Goal: Task Accomplishment & Management: Manage account settings

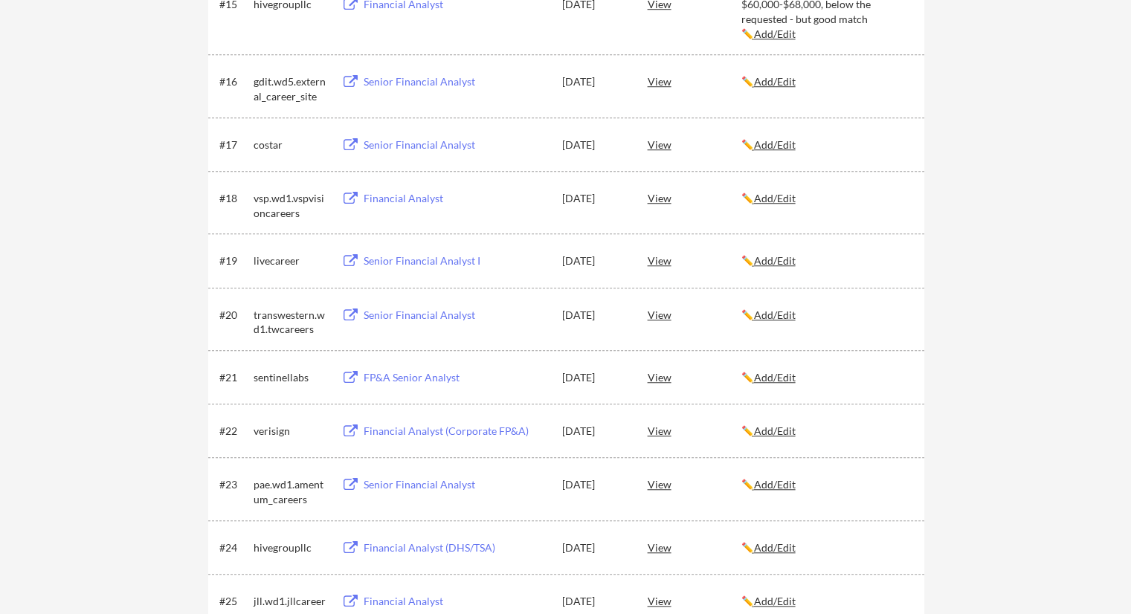
scroll to position [1189, 0]
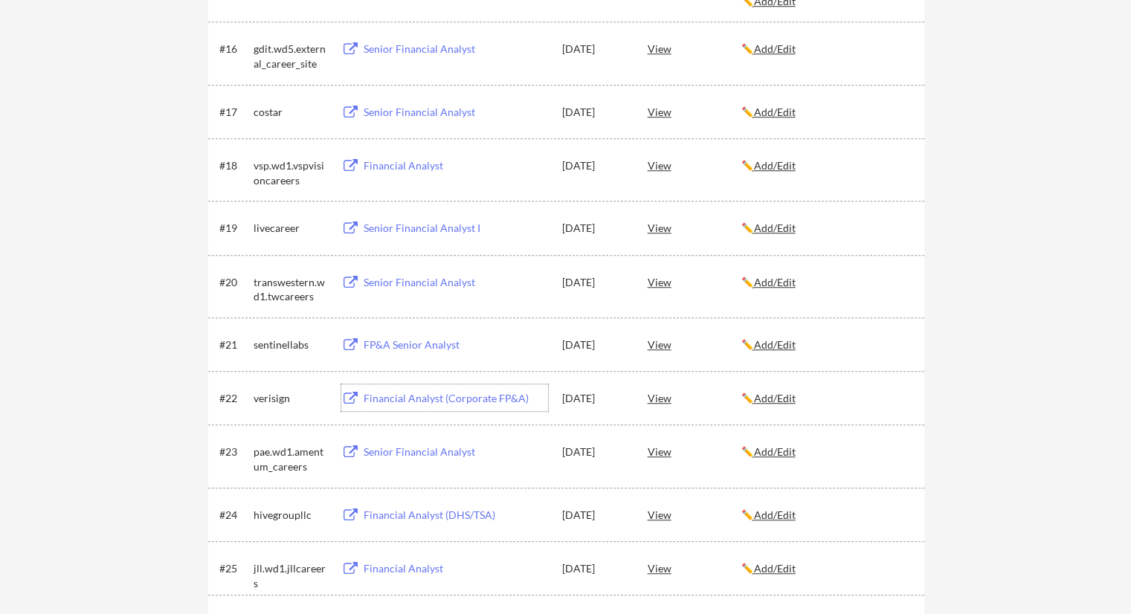
click at [461, 400] on div "Financial Analyst (Corporate FP&A)" at bounding box center [455, 398] width 184 height 15
click at [416, 342] on div "FP&A Senior Analyst" at bounding box center [455, 344] width 184 height 15
click at [413, 278] on div "Senior Financial Analyst" at bounding box center [455, 282] width 184 height 15
click at [430, 230] on div "Senior Financial Analyst I" at bounding box center [455, 228] width 184 height 15
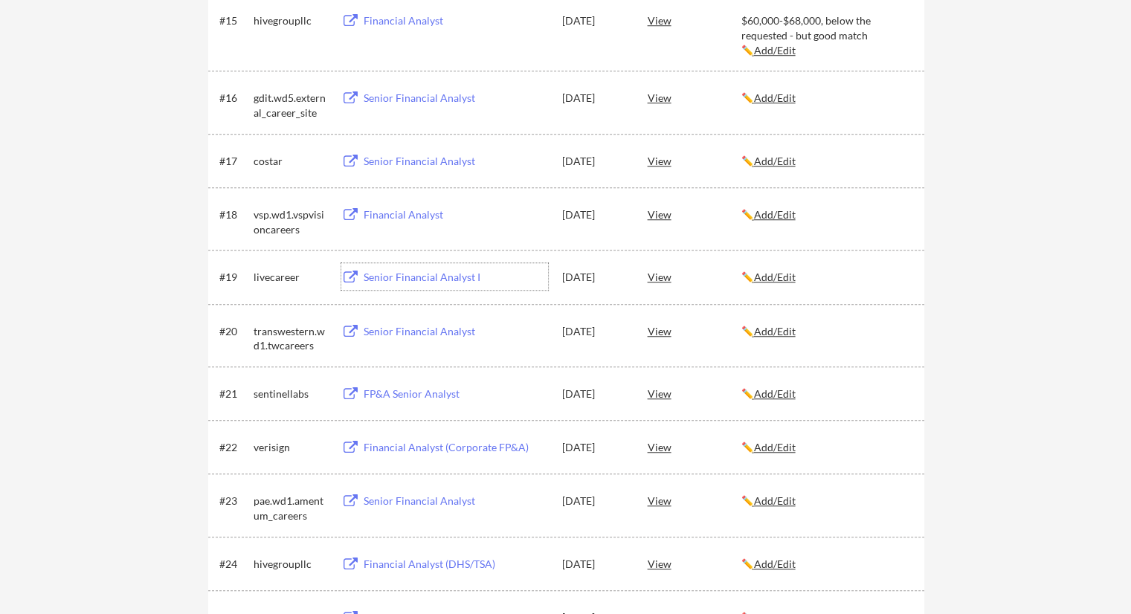
scroll to position [1115, 0]
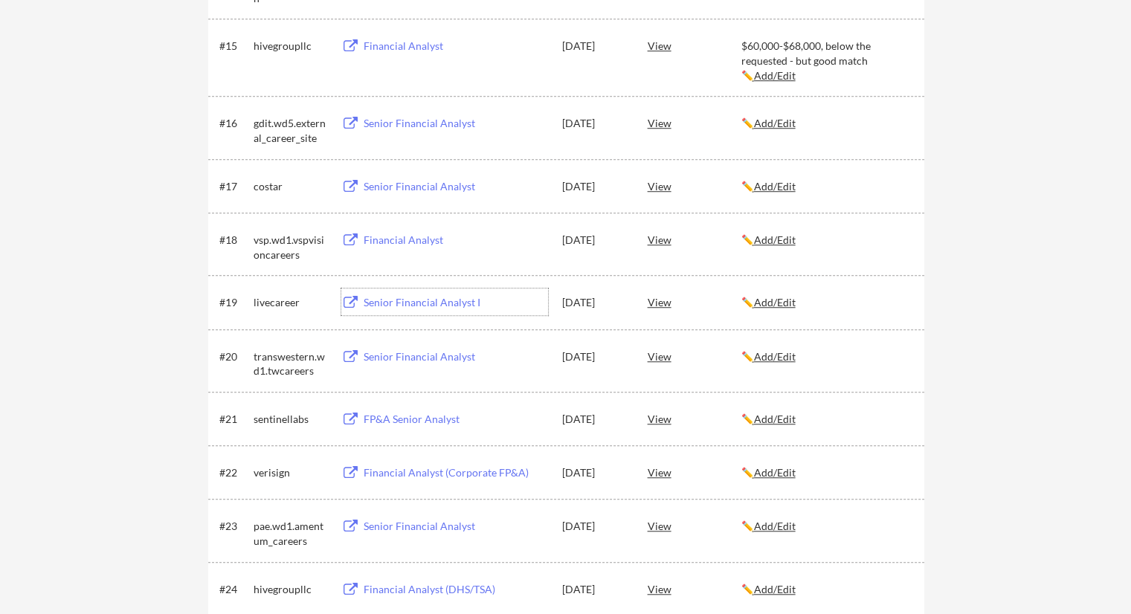
click at [404, 239] on div "Financial Analyst" at bounding box center [455, 240] width 184 height 15
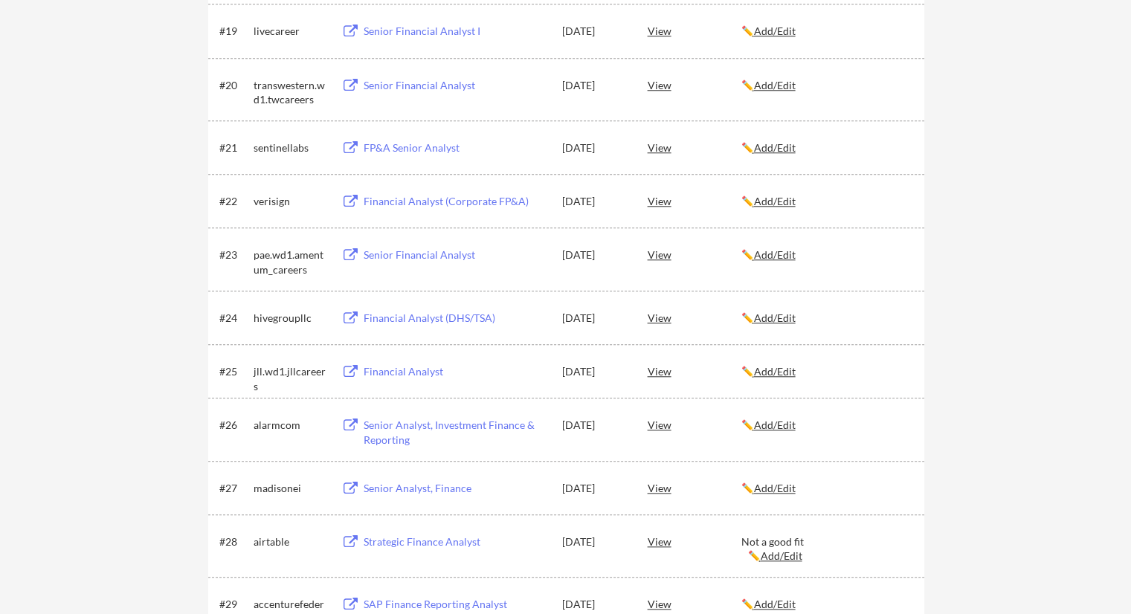
scroll to position [1412, 0]
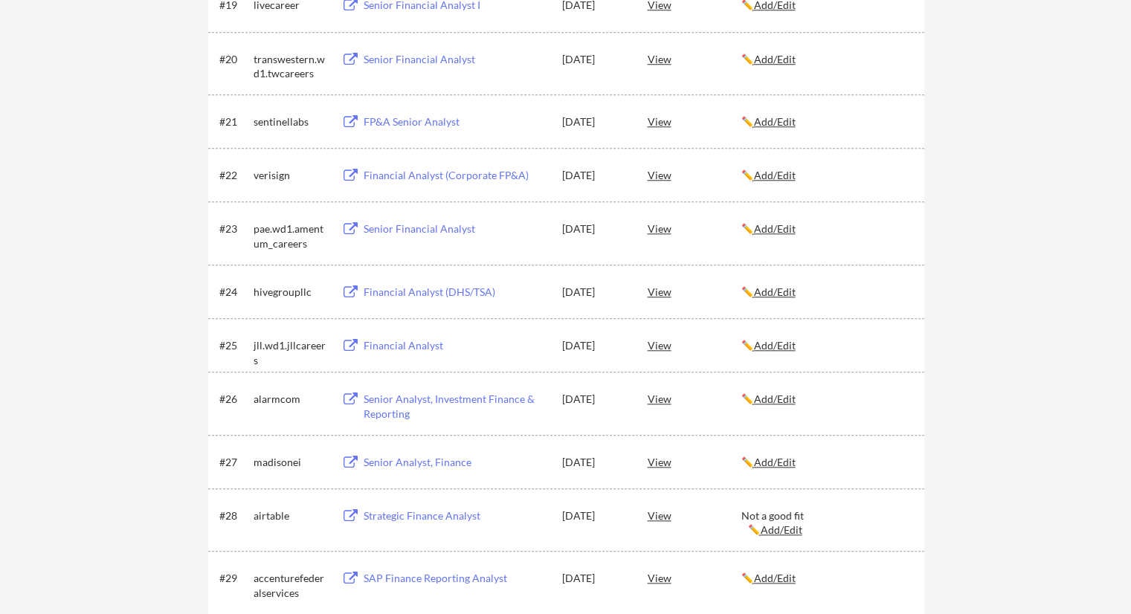
click at [389, 342] on div "Financial Analyst" at bounding box center [455, 345] width 184 height 15
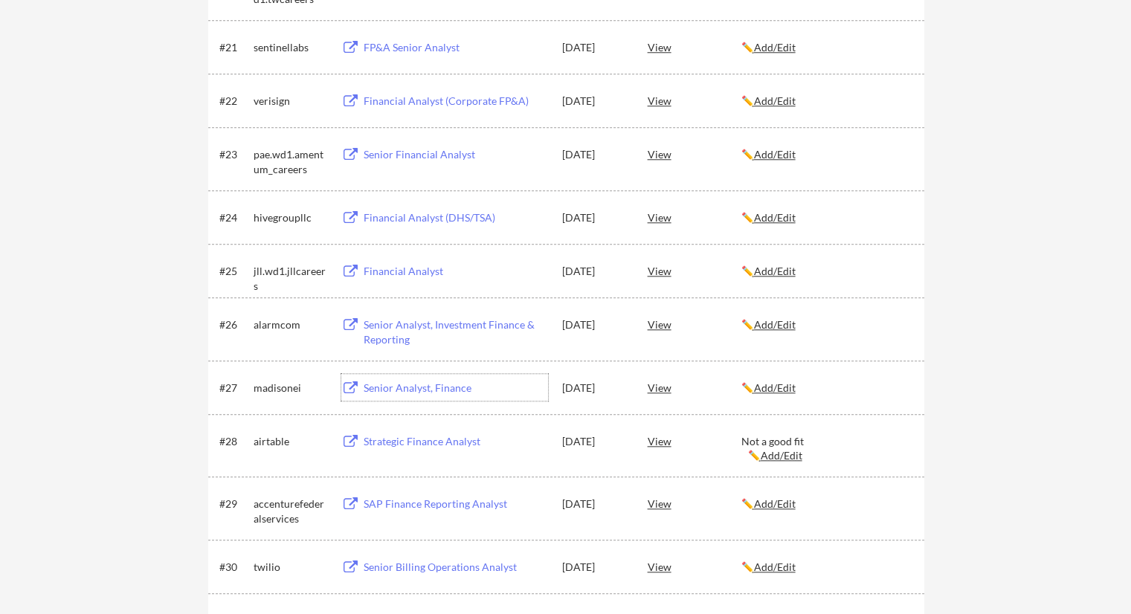
click at [445, 385] on div "Senior Analyst, Finance" at bounding box center [455, 388] width 184 height 15
click at [416, 446] on div "Strategic Finance Analyst" at bounding box center [455, 441] width 184 height 15
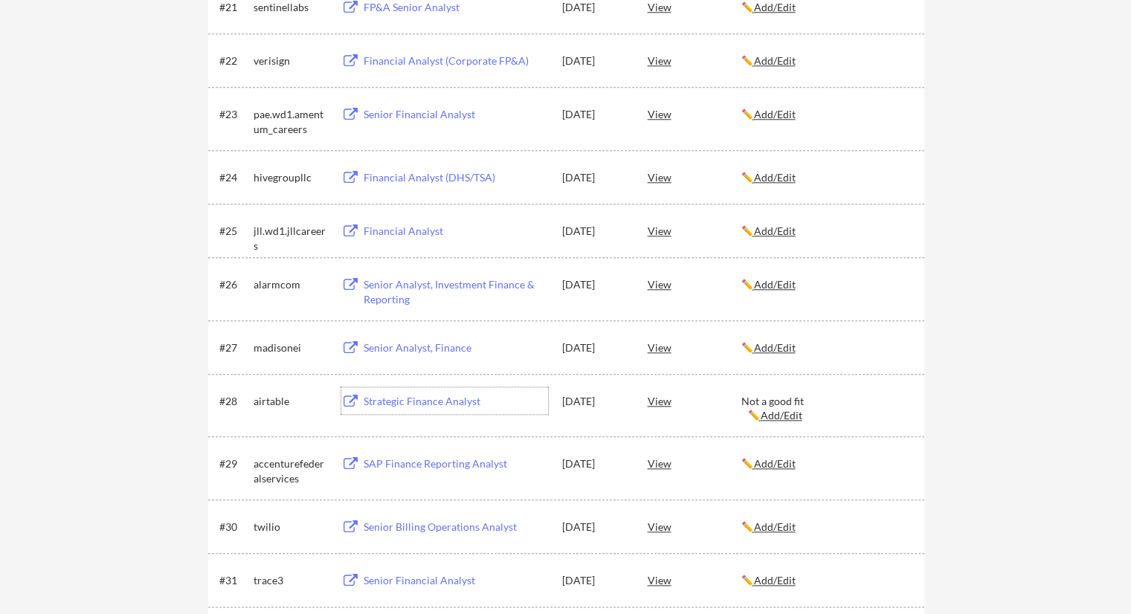
scroll to position [1561, 0]
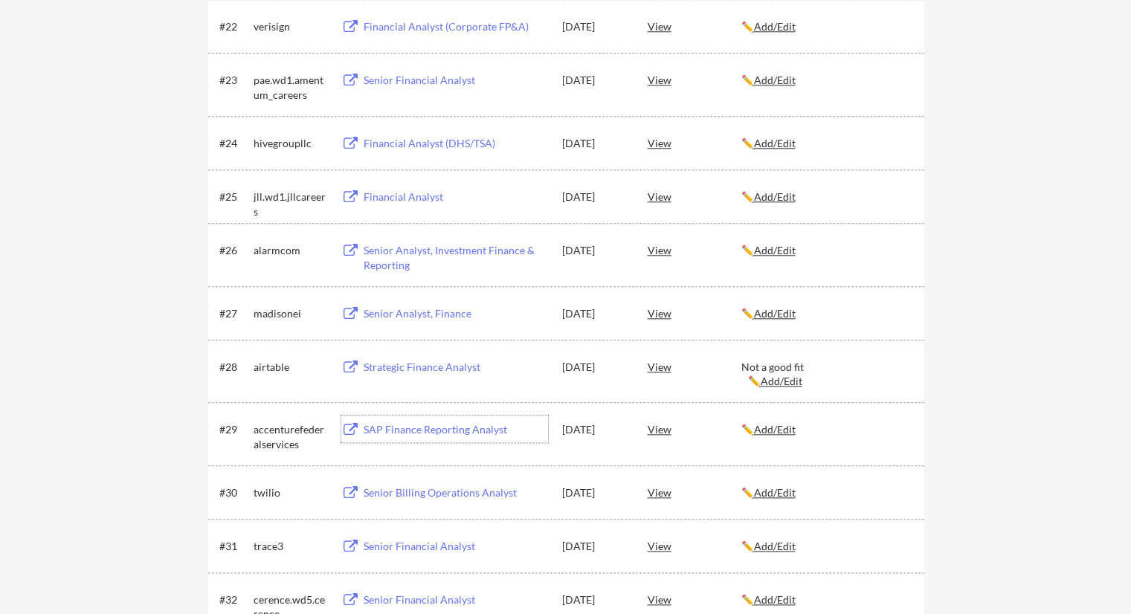
click at [428, 432] on div "SAP Finance Reporting Analyst" at bounding box center [455, 429] width 184 height 15
click at [433, 489] on div "Senior Billing Operations Analyst" at bounding box center [455, 492] width 184 height 15
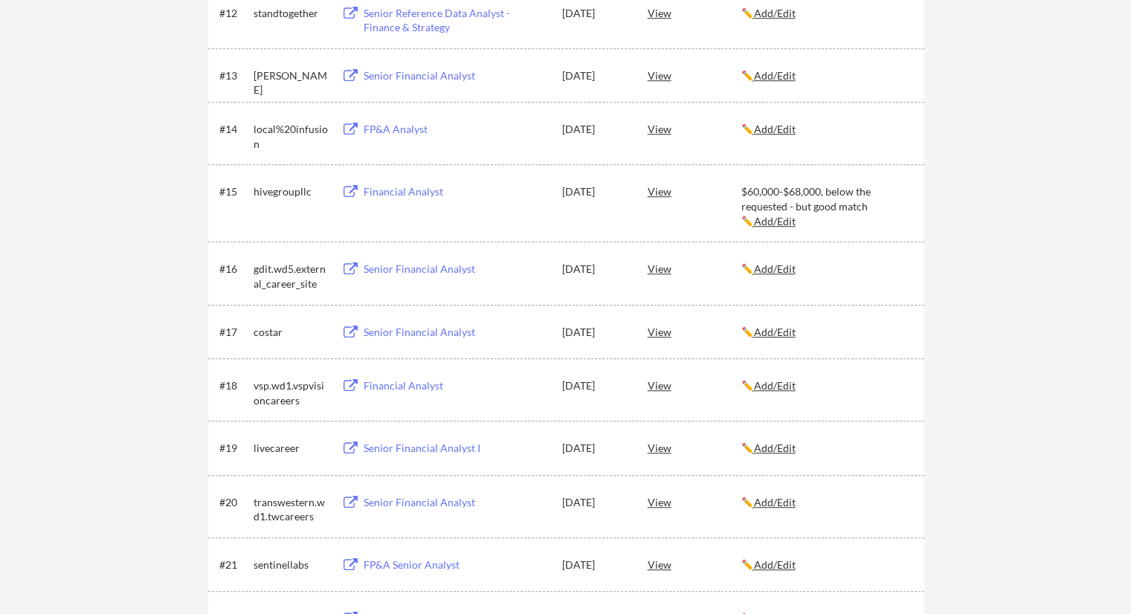
scroll to position [966, 0]
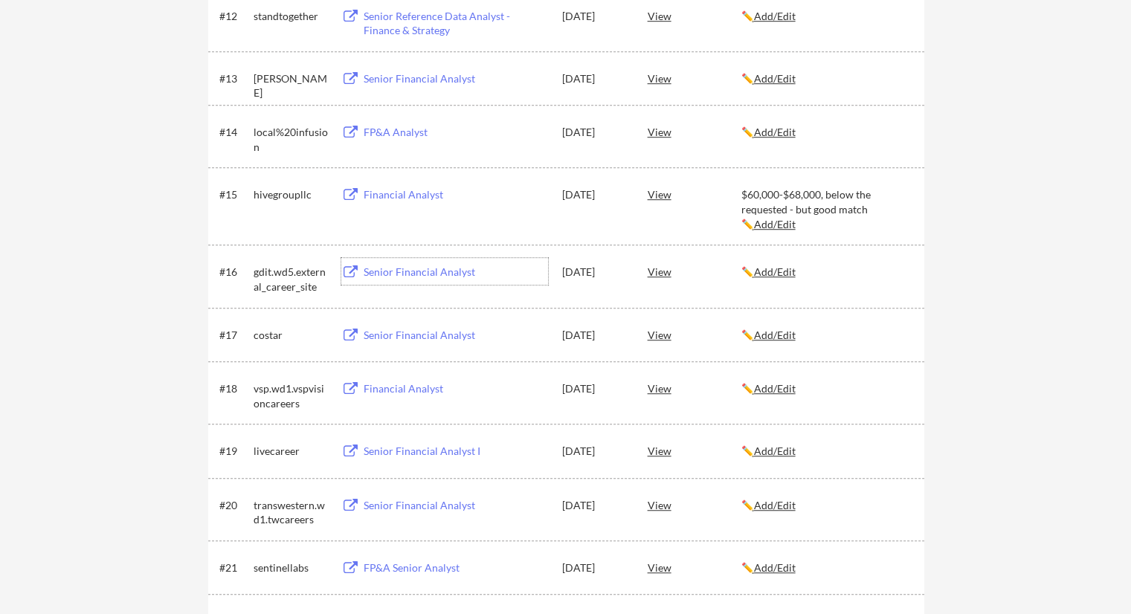
click at [401, 268] on div "Senior Financial Analyst" at bounding box center [455, 272] width 184 height 15
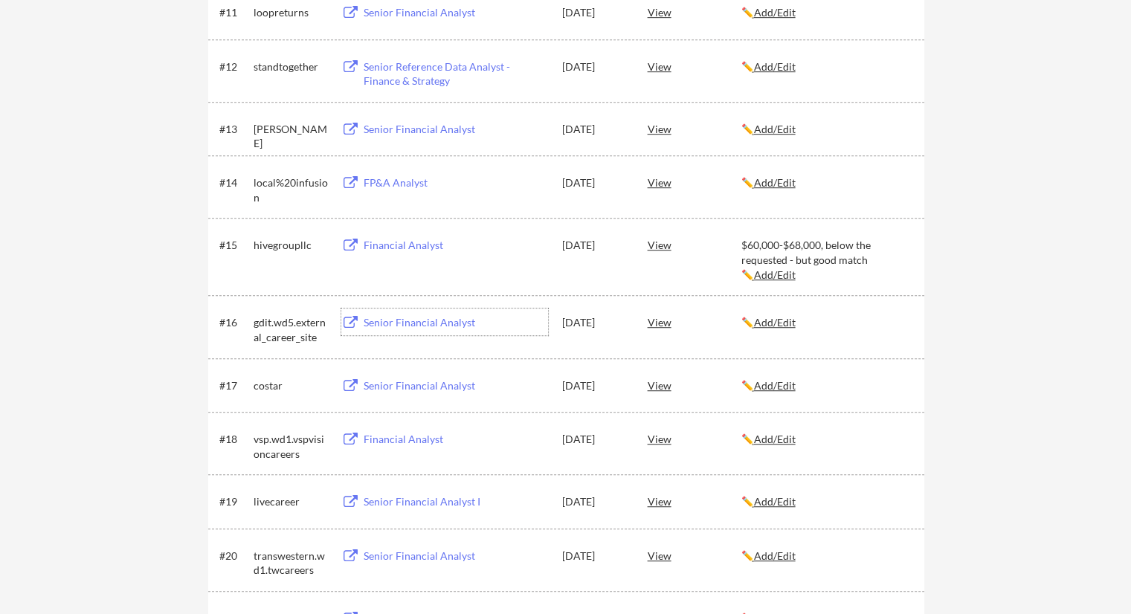
scroll to position [892, 0]
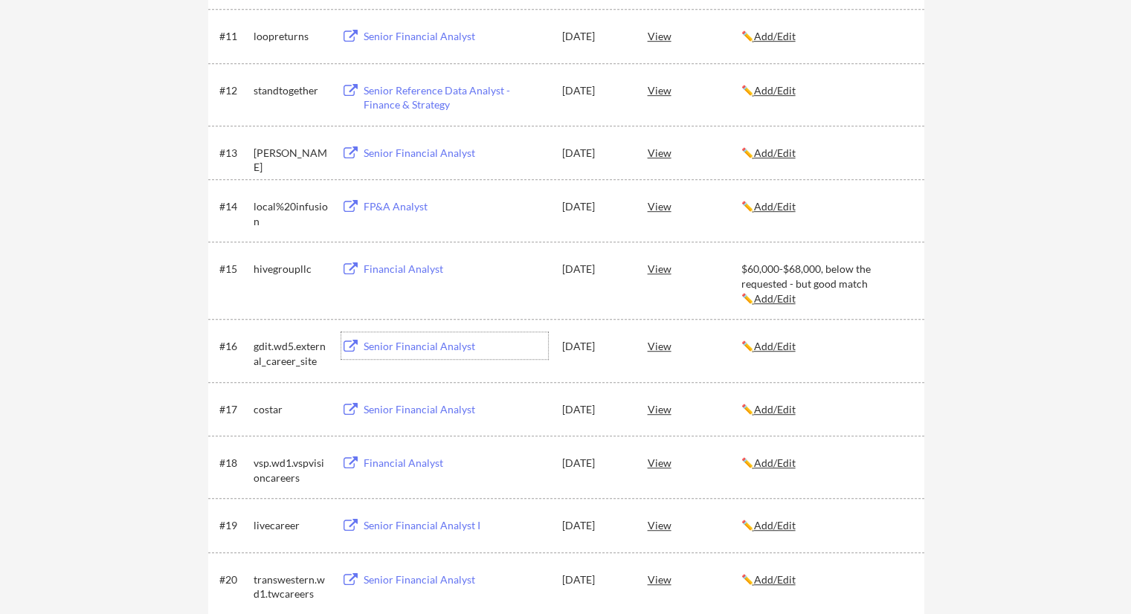
click at [427, 268] on div "Financial Analyst" at bounding box center [455, 269] width 184 height 15
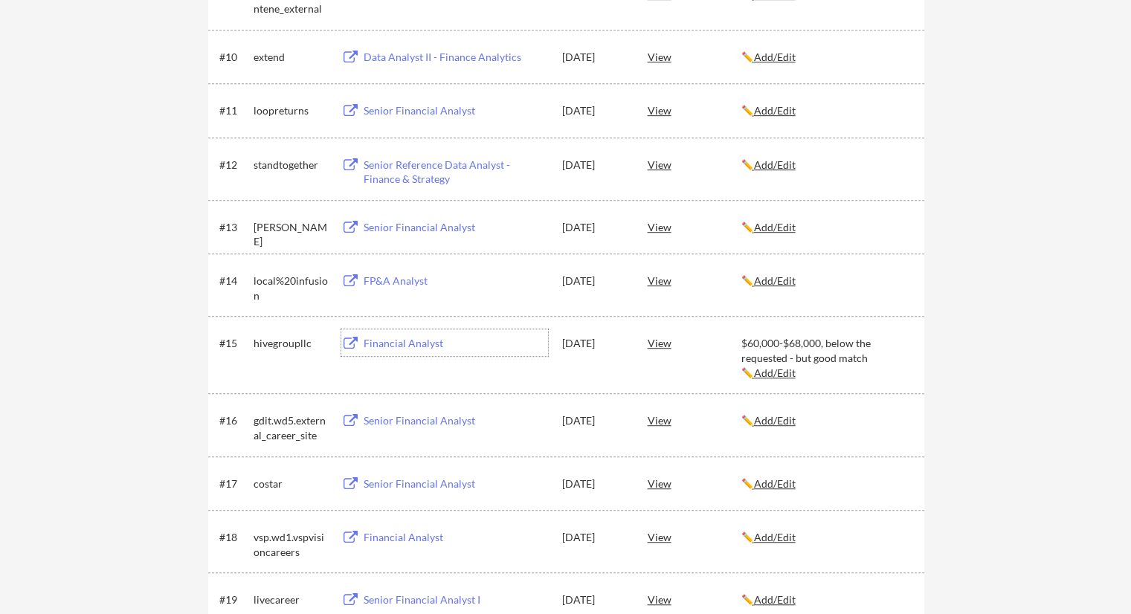
scroll to position [818, 0]
click at [398, 229] on div "Senior Financial Analyst" at bounding box center [455, 227] width 184 height 15
